Goal: Task Accomplishment & Management: Manage account settings

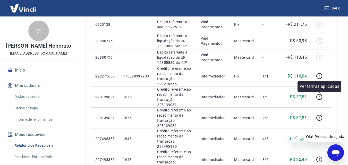
scroll to position [155, 0]
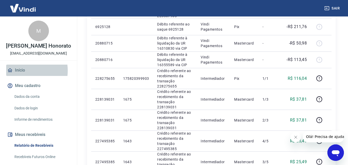
click at [23, 71] on link "Início" at bounding box center [38, 70] width 65 height 11
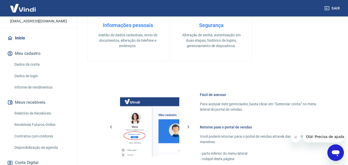
scroll to position [77, 0]
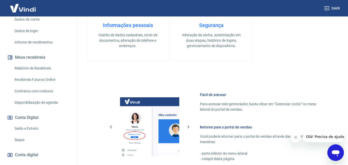
click at [28, 140] on link "Saque" at bounding box center [41, 140] width 58 height 11
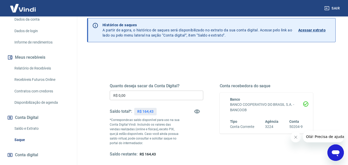
scroll to position [26, 0]
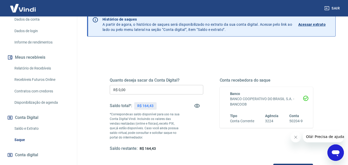
click at [159, 90] on input "R$ 0,00" at bounding box center [156, 90] width 93 height 10
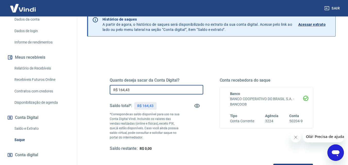
type input "R$ 164,43"
click at [198, 147] on div "Saldo restante: R$ 0,00" at bounding box center [156, 148] width 93 height 5
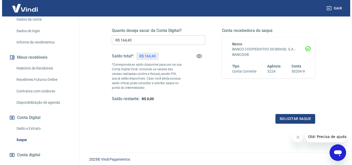
scroll to position [77, 0]
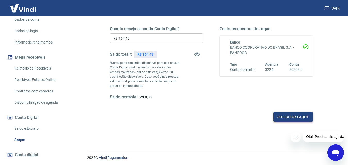
click at [290, 116] on button "Solicitar saque" at bounding box center [293, 117] width 40 height 10
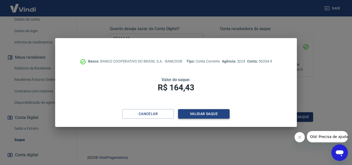
click at [202, 115] on button "Validar saque" at bounding box center [204, 114] width 52 height 10
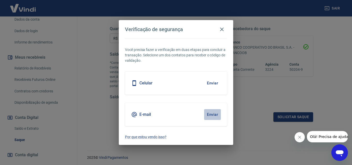
click at [212, 113] on button "Enviar" at bounding box center [212, 114] width 17 height 11
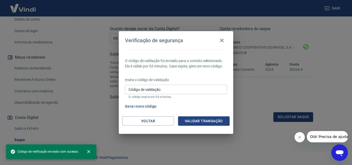
click at [187, 93] on input "Código de validação" at bounding box center [176, 90] width 102 height 10
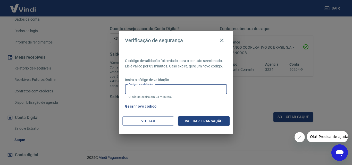
paste input "106404"
type input "106404"
click at [206, 121] on button "Validar transação" at bounding box center [204, 121] width 52 height 10
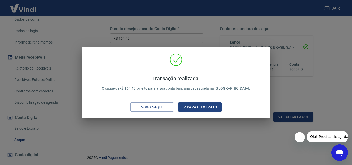
click at [203, 125] on div "Transação realizada! O saque de R$ 164,43 foi feito para a sua conta bancária c…" at bounding box center [176, 82] width 352 height 165
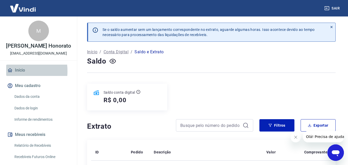
click at [9, 71] on icon at bounding box center [10, 70] width 6 height 6
